Goal: Information Seeking & Learning: Check status

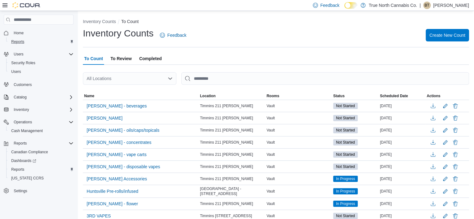
click at [27, 41] on div "Reports" at bounding box center [41, 41] width 65 height 7
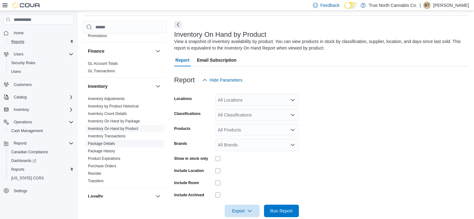
scroll to position [21, 0]
click at [129, 127] on link "Inventory On Hand by Product" at bounding box center [113, 128] width 50 height 4
click at [124, 125] on span "Inventory On Hand by Product" at bounding box center [113, 127] width 50 height 5
click at [125, 128] on link "Inventory On Hand by Product" at bounding box center [113, 128] width 50 height 4
click at [227, 98] on div "All Locations" at bounding box center [256, 99] width 83 height 12
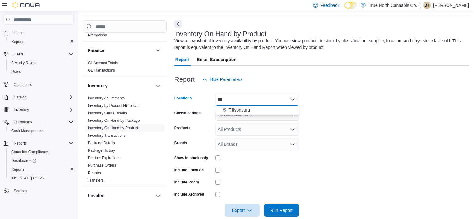
type input "***"
click at [233, 113] on span "Tillsonburg" at bounding box center [239, 110] width 21 height 6
click at [350, 129] on form "Locations Tillsonburg Classifications All Classifications Products All Products…" at bounding box center [321, 151] width 295 height 131
click at [255, 112] on div "All Classifications" at bounding box center [256, 114] width 83 height 12
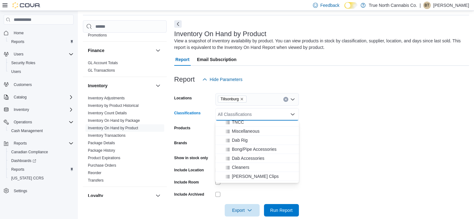
scroll to position [57, 0]
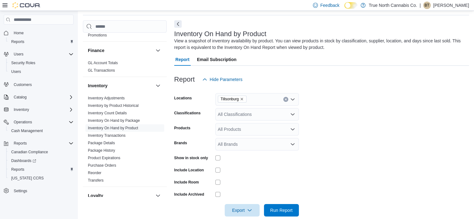
click at [342, 129] on form "Locations Tillsonburg Classifications All Classifications Products All Products…" at bounding box center [321, 151] width 295 height 131
click at [235, 131] on div "All Products" at bounding box center [256, 129] width 83 height 12
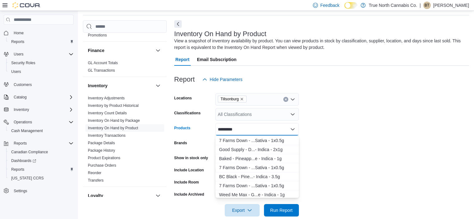
scroll to position [96, 0]
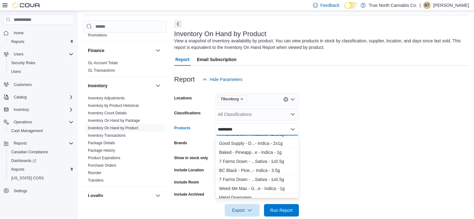
click at [290, 129] on icon "Close list of options" at bounding box center [292, 129] width 4 height 2
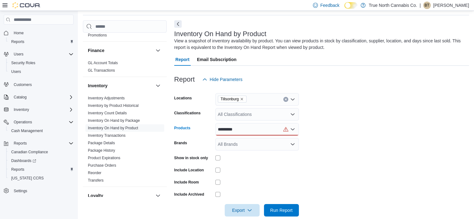
click at [278, 127] on div "*********" at bounding box center [256, 129] width 83 height 12
type input "*"
click at [273, 113] on div "All Classifications" at bounding box center [256, 114] width 83 height 12
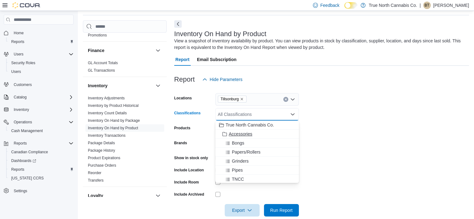
click at [244, 130] on button "Accessories" at bounding box center [256, 134] width 83 height 9
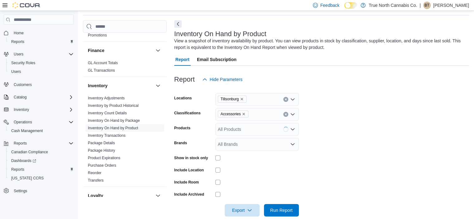
click at [393, 110] on form "Locations Tillsonburg Classifications Accessories Products All Products Brands …" at bounding box center [321, 151] width 295 height 131
click at [279, 211] on span "Run Report" at bounding box center [281, 210] width 22 height 6
click at [237, 211] on span "Export" at bounding box center [239, 210] width 27 height 12
click at [250, 173] on span "Export to Excel" at bounding box center [240, 172] width 28 height 5
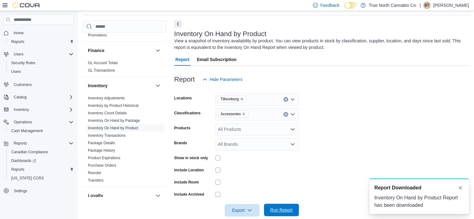
click at [281, 210] on span "Run Report" at bounding box center [281, 210] width 22 height 6
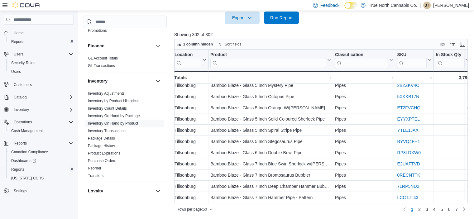
scroll to position [444, 1]
click at [420, 209] on span "2" at bounding box center [419, 209] width 2 height 6
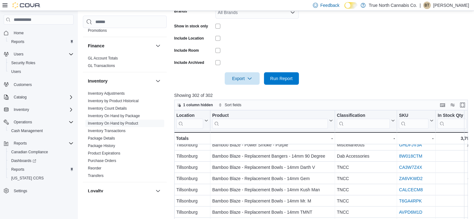
scroll to position [152, 0]
click at [272, 75] on span "Run Report" at bounding box center [280, 79] width 27 height 12
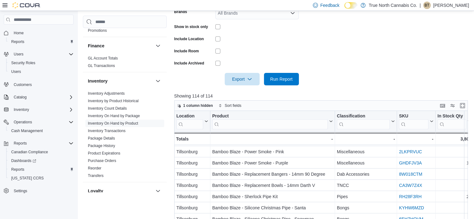
scroll to position [369, 0]
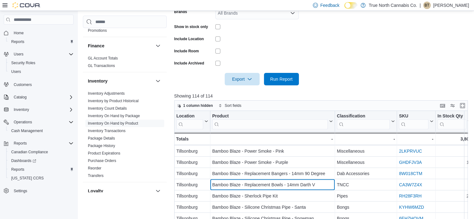
click at [279, 179] on div "Bamboo Blaze - Replacement Bowls - 14mm Darth V - Product, column 2, row 37" at bounding box center [272, 184] width 125 height 11
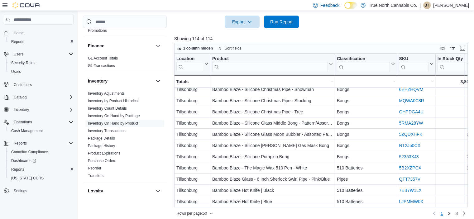
scroll to position [213, 0]
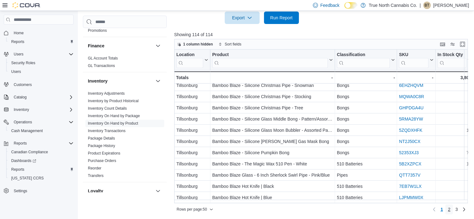
click at [450, 210] on span "2" at bounding box center [448, 209] width 2 height 6
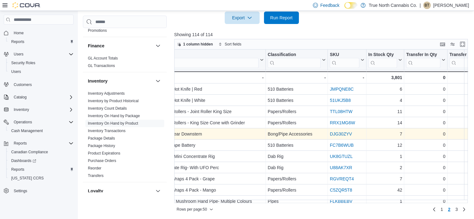
scroll to position [0, 0]
